Goal: Information Seeking & Learning: Understand process/instructions

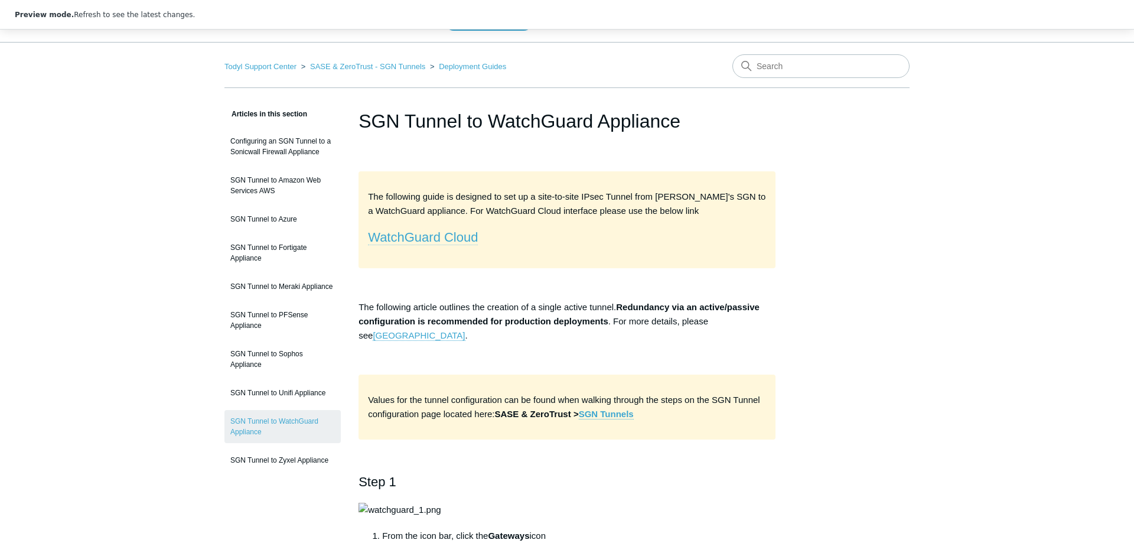
click at [431, 244] on span "WatchGuard Cloud" at bounding box center [423, 237] width 110 height 15
